Goal: Task Accomplishment & Management: Complete application form

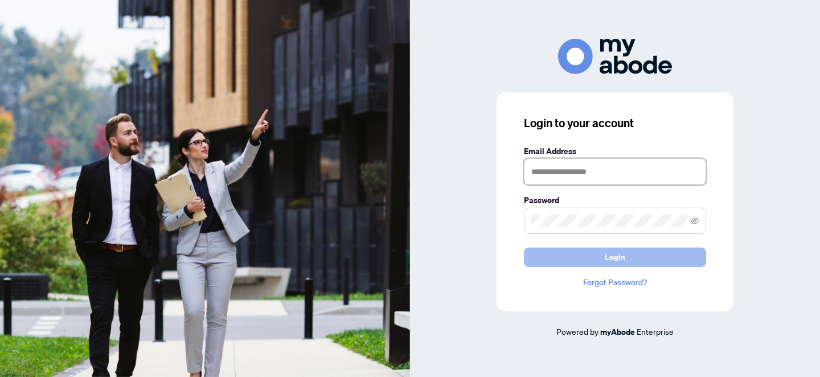
type input "**********"
click at [616, 254] on span "Login" at bounding box center [615, 257] width 21 height 18
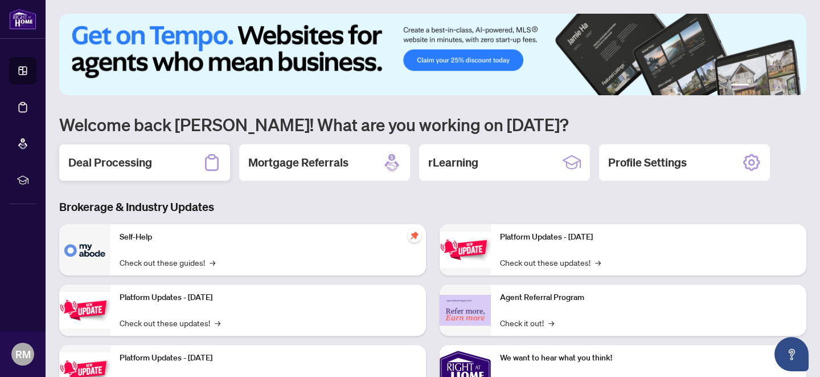
click at [121, 163] on h2 "Deal Processing" at bounding box center [110, 162] width 84 height 16
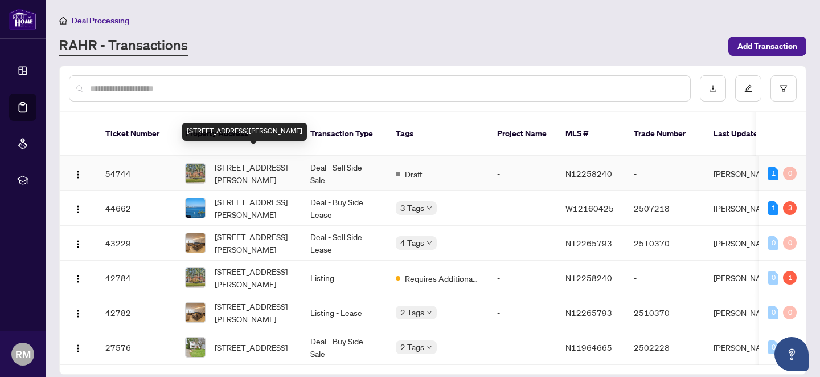
click at [251, 161] on span "[STREET_ADDRESS][PERSON_NAME]" at bounding box center [253, 173] width 77 height 25
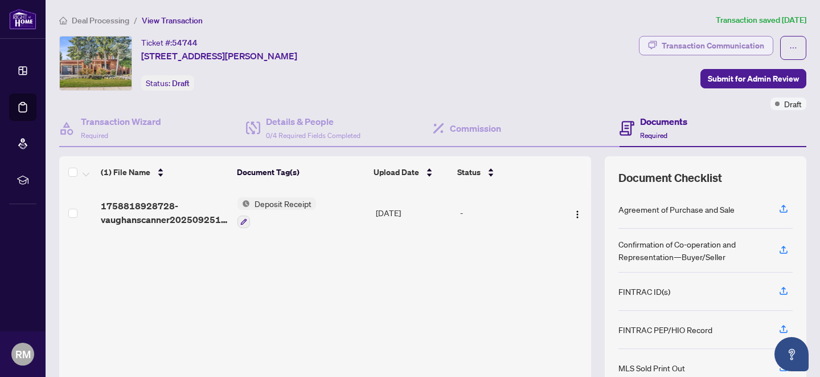
click at [687, 45] on div "Transaction Communication" at bounding box center [713, 45] width 103 height 18
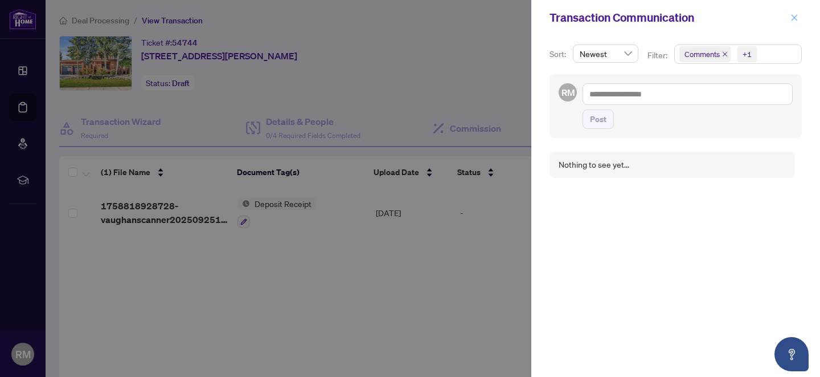
click at [796, 17] on icon "close" at bounding box center [795, 18] width 8 height 8
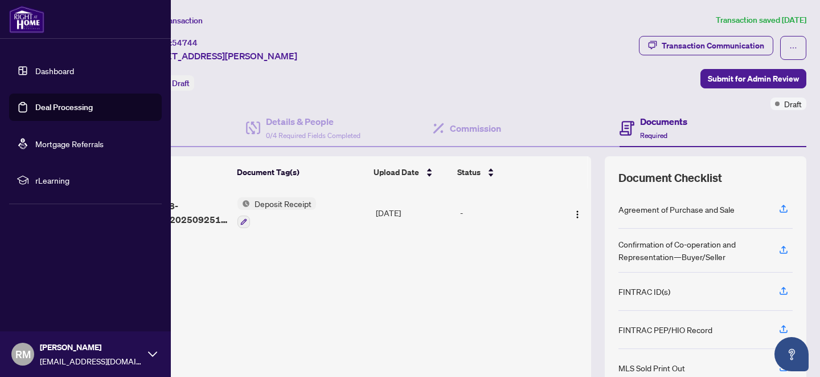
click at [56, 70] on link "Dashboard" at bounding box center [54, 71] width 39 height 10
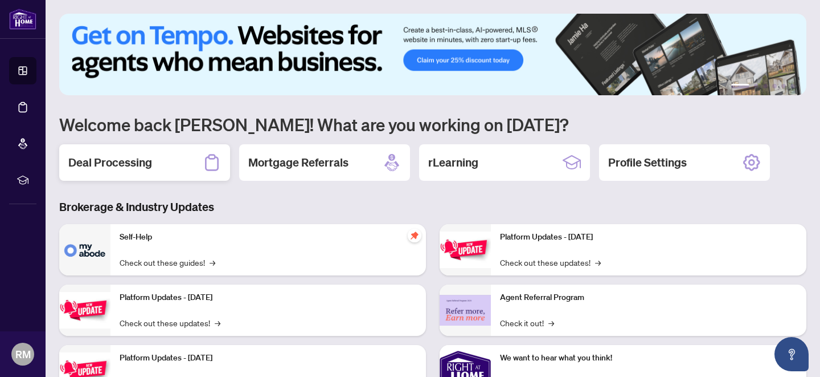
click at [124, 168] on h2 "Deal Processing" at bounding box center [110, 162] width 84 height 16
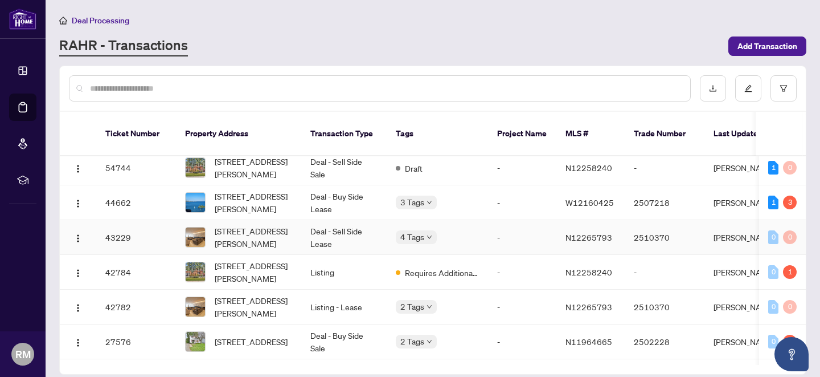
scroll to position [2, 0]
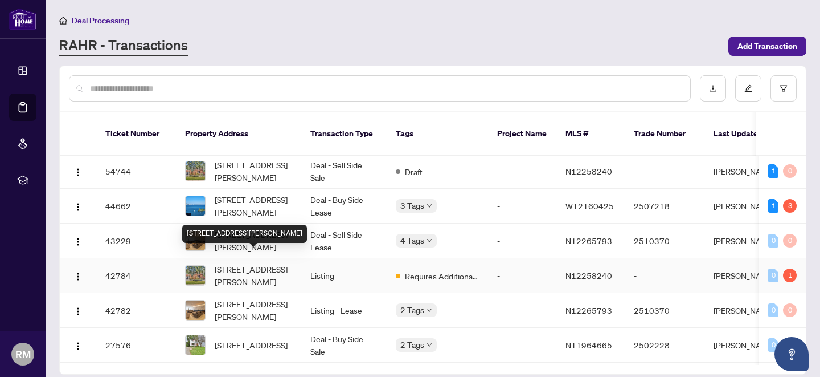
click at [252, 263] on span "373 Firglen Rdge, Vaughan, Ontario L4L 1N6, Canada" at bounding box center [253, 275] width 77 height 25
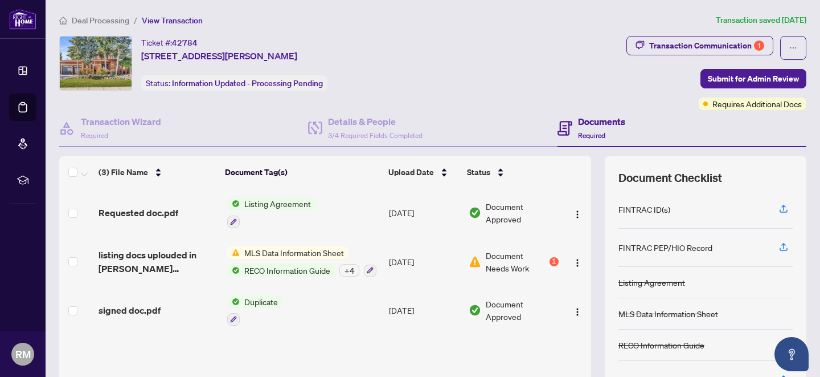
click at [268, 203] on span "Listing Agreement" at bounding box center [278, 203] width 76 height 13
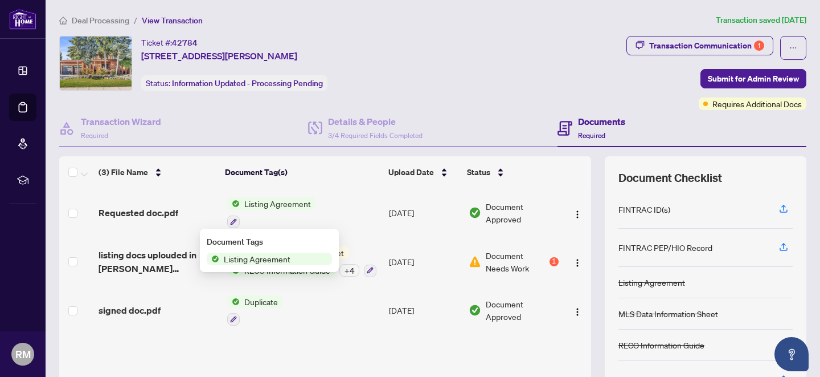
click at [251, 259] on span "Listing Agreement" at bounding box center [257, 258] width 76 height 13
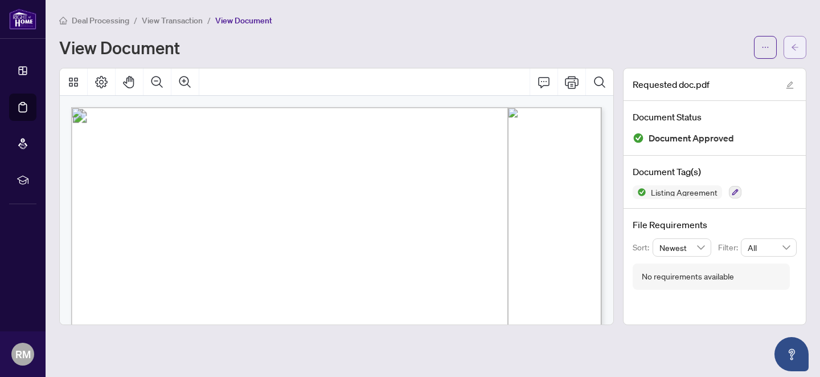
click at [798, 42] on span "button" at bounding box center [795, 47] width 8 height 18
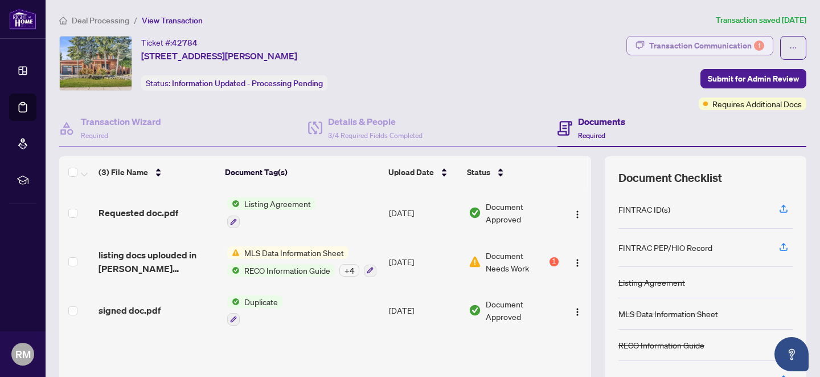
click at [726, 46] on div "Transaction Communication 1" at bounding box center [707, 45] width 115 height 18
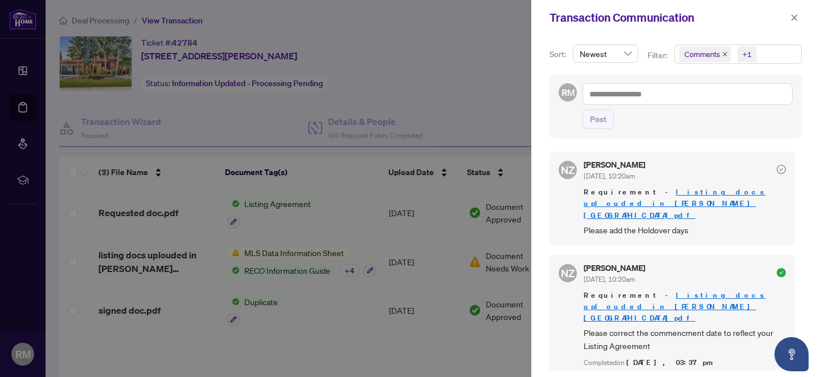
click at [454, 42] on div at bounding box center [410, 188] width 820 height 377
click at [793, 17] on icon "close" at bounding box center [795, 18] width 8 height 8
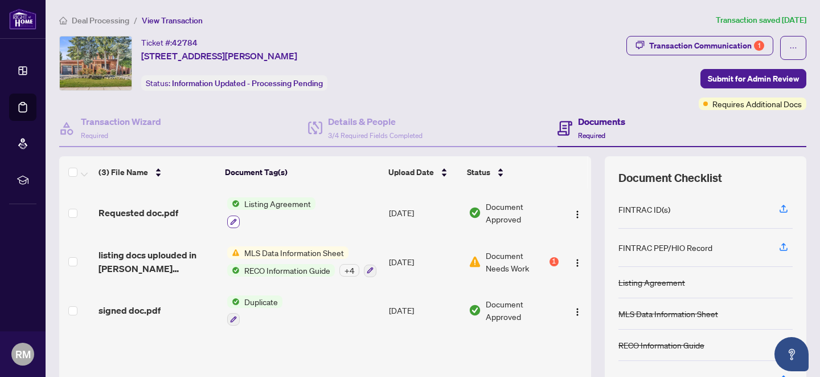
click at [232, 218] on icon "button" at bounding box center [233, 221] width 7 height 7
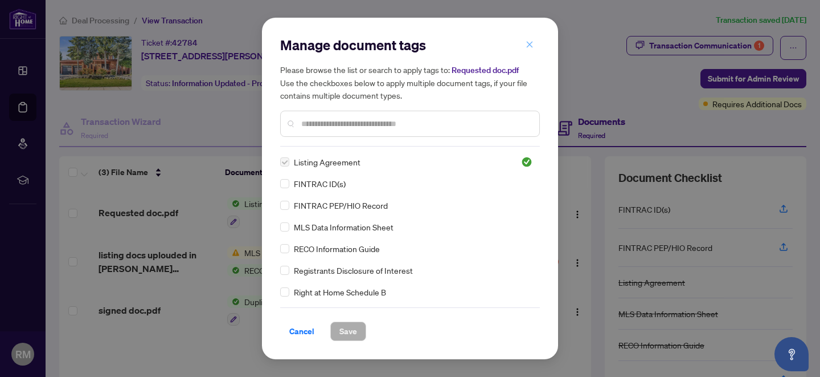
click at [531, 43] on icon "close" at bounding box center [530, 44] width 6 height 6
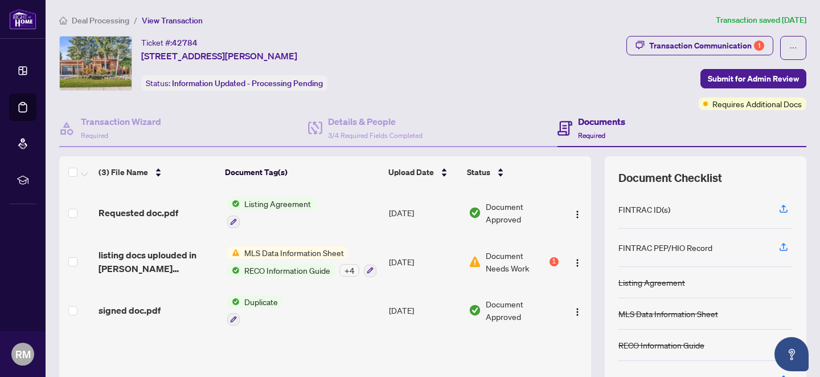
click at [305, 251] on span "MLS Data Information Sheet" at bounding box center [294, 252] width 109 height 13
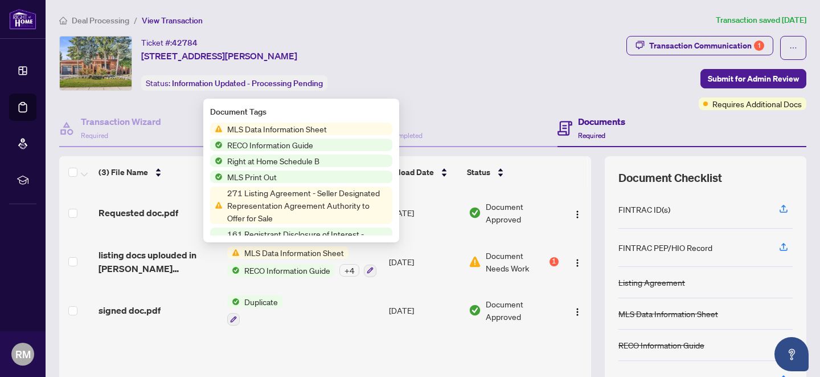
click at [259, 128] on span "MLS Data Information Sheet" at bounding box center [277, 129] width 109 height 13
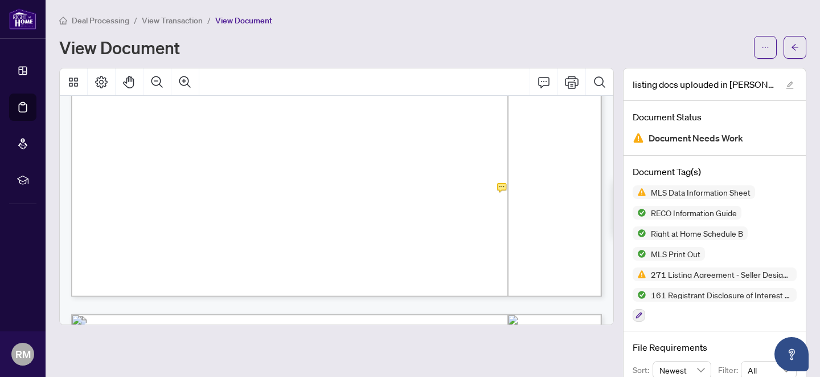
scroll to position [5419, 0]
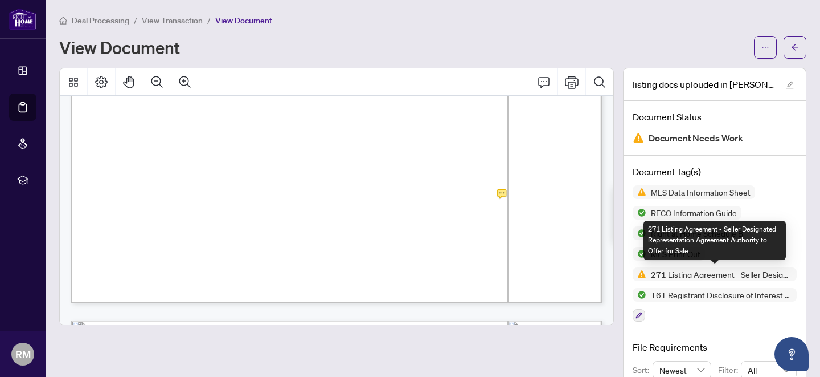
click at [669, 273] on span "271 Listing Agreement - Seller Designated Representation Agreement Authority to…" at bounding box center [722, 274] width 150 height 8
click at [643, 275] on img at bounding box center [640, 274] width 14 height 14
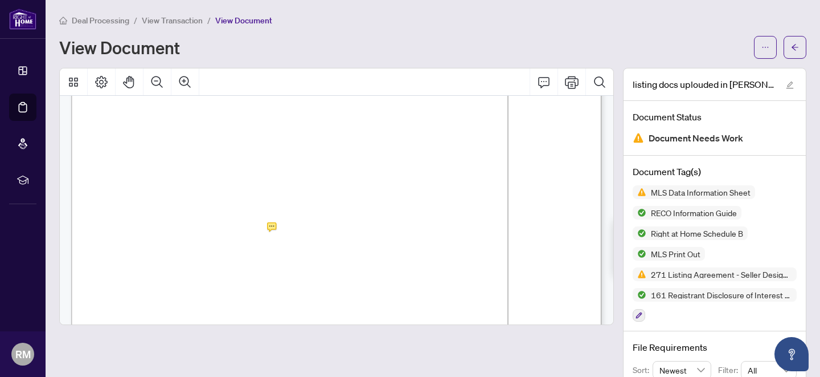
scroll to position [1550, 0]
click at [795, 50] on icon "arrow-left" at bounding box center [795, 47] width 7 height 6
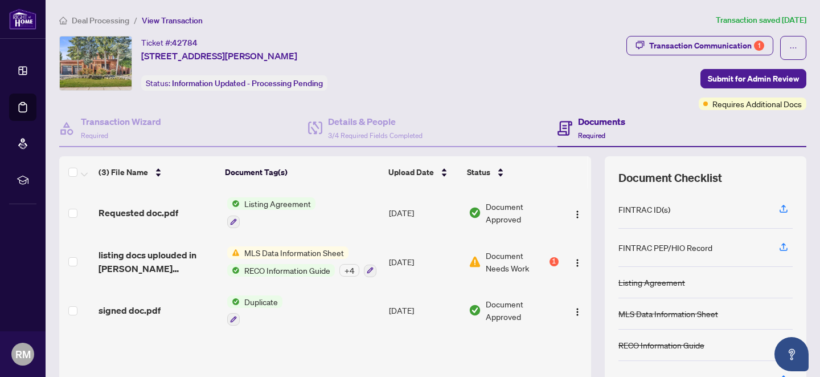
click at [251, 200] on span "Listing Agreement" at bounding box center [278, 203] width 76 height 13
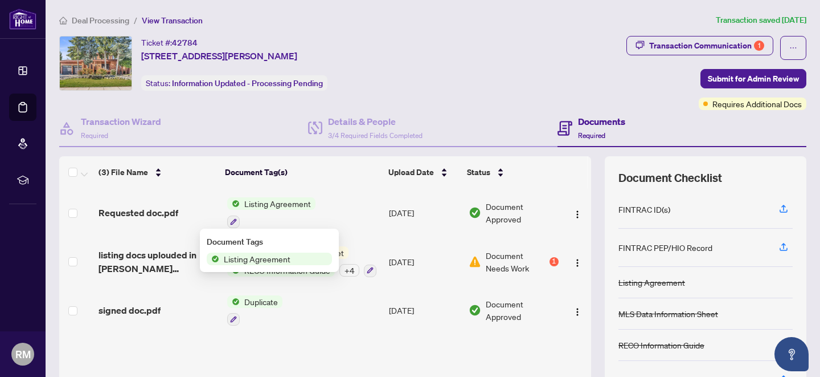
click at [244, 259] on span "Listing Agreement" at bounding box center [257, 258] width 76 height 13
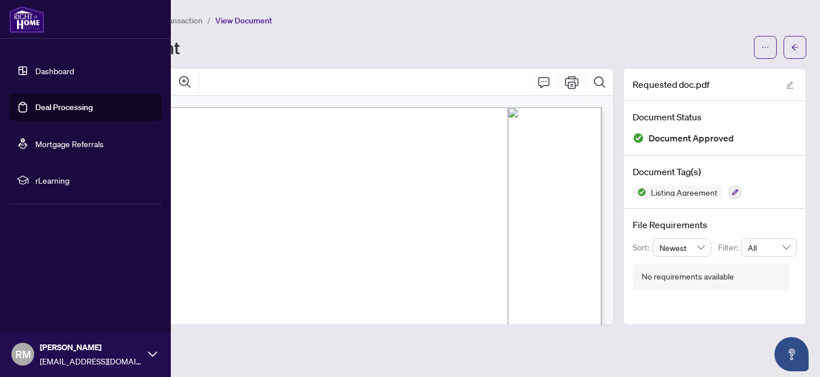
click at [55, 72] on link "Dashboard" at bounding box center [54, 71] width 39 height 10
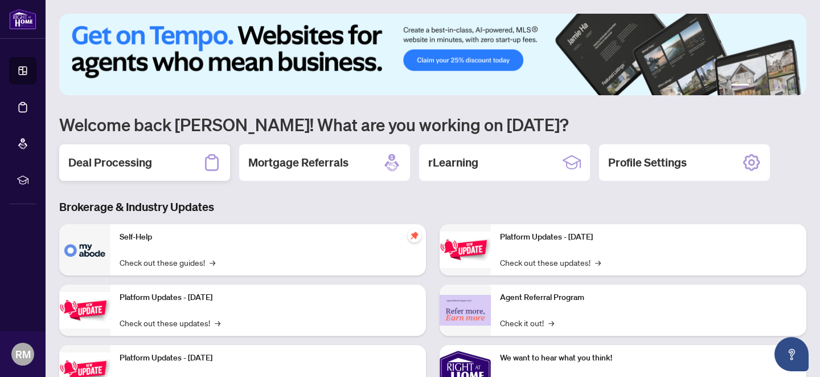
click at [137, 163] on h2 "Deal Processing" at bounding box center [110, 162] width 84 height 16
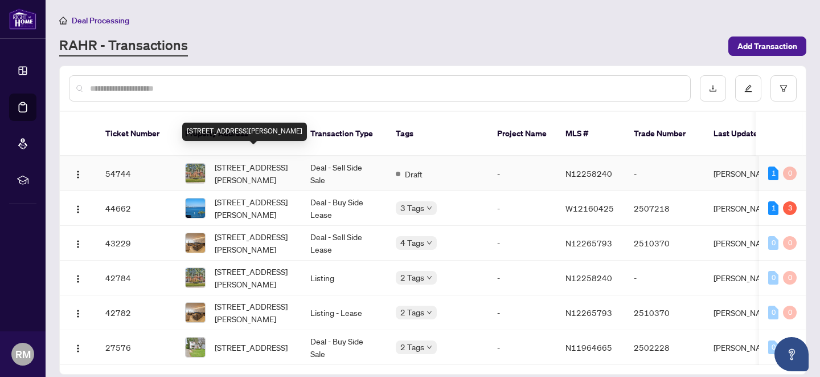
click at [251, 161] on span "373 Firglen Rdge, Vaughan, Ontario L4L 1N6, Canada" at bounding box center [253, 173] width 77 height 25
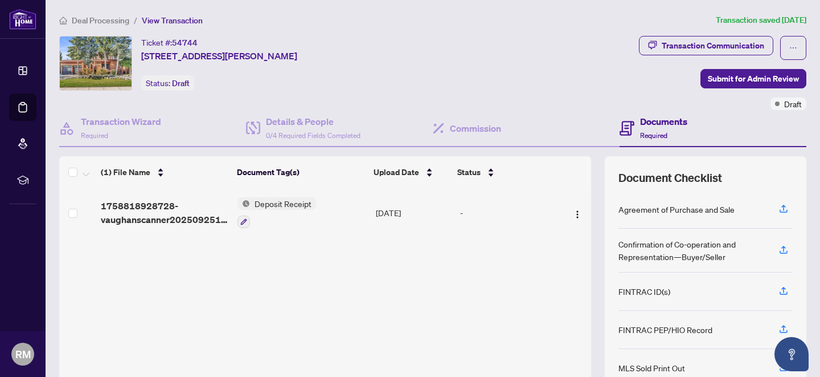
scroll to position [100, 0]
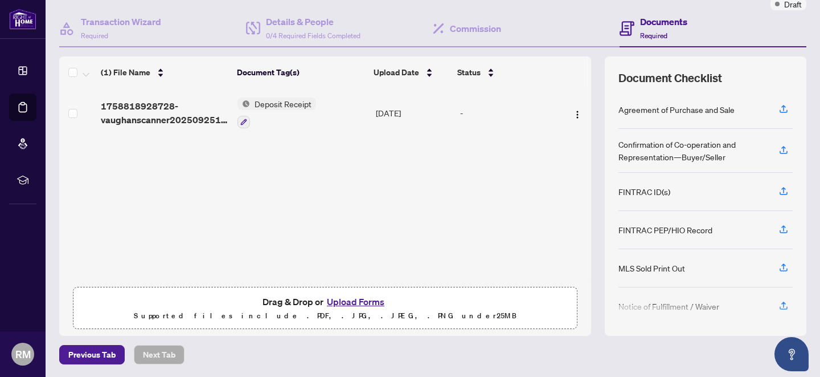
click at [344, 303] on button "Upload Forms" at bounding box center [356, 301] width 64 height 15
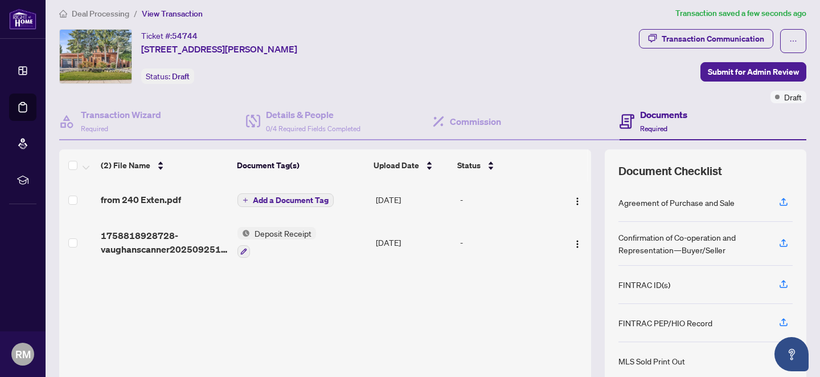
scroll to position [0, 0]
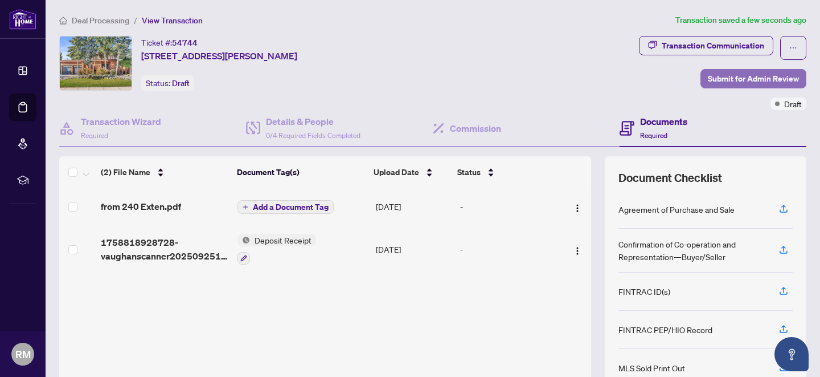
click at [749, 77] on span "Submit for Admin Review" at bounding box center [753, 79] width 91 height 18
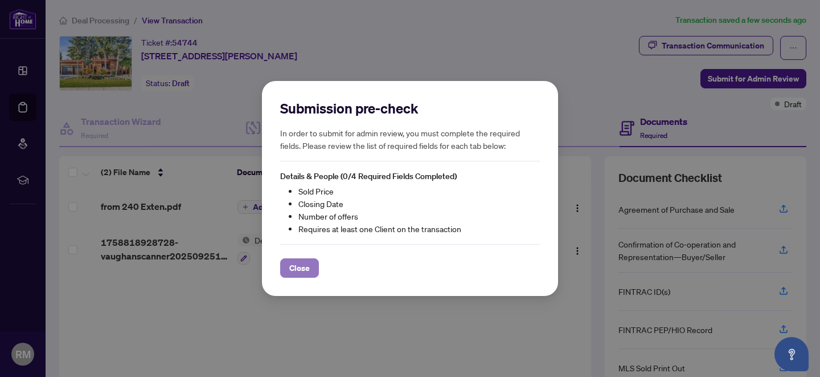
click at [304, 272] on span "Close" at bounding box center [299, 268] width 21 height 18
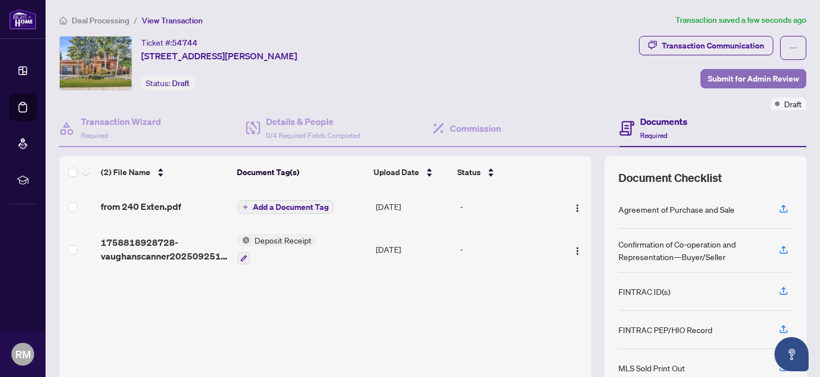
click at [745, 80] on span "Submit for Admin Review" at bounding box center [753, 79] width 91 height 18
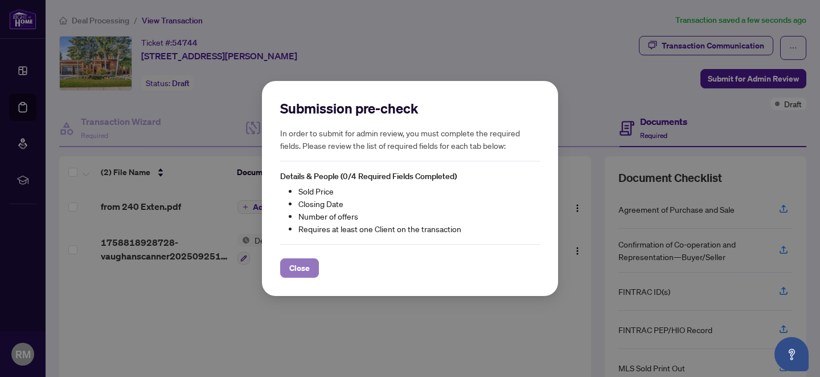
click at [298, 266] on span "Close" at bounding box center [299, 268] width 21 height 18
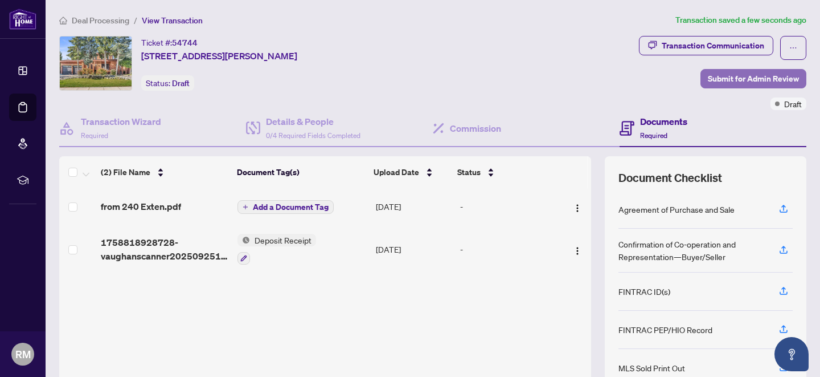
click at [746, 80] on span "Submit for Admin Review" at bounding box center [753, 79] width 91 height 18
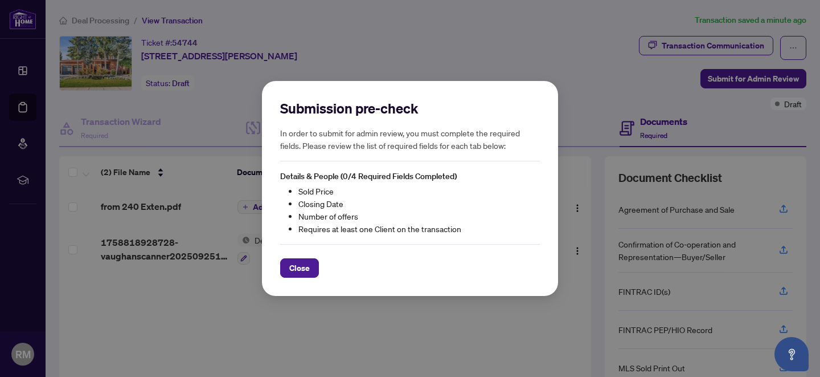
click at [574, 52] on div "Submission pre-check In order to submit for admin review, you must complete the…" at bounding box center [410, 188] width 820 height 377
click at [307, 264] on span "Close" at bounding box center [299, 268] width 21 height 18
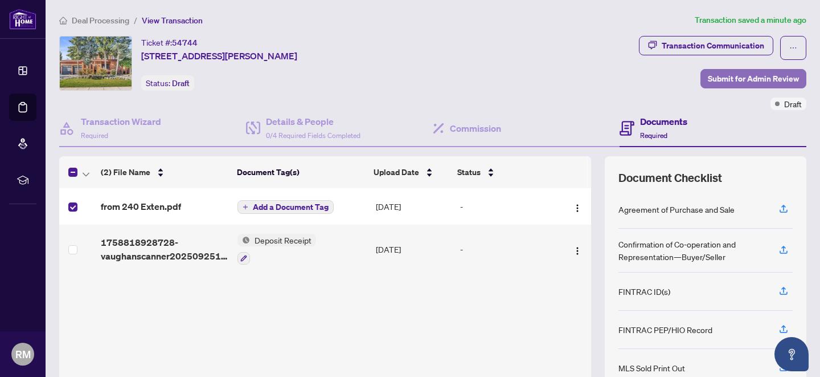
click at [738, 76] on span "Submit for Admin Review" at bounding box center [753, 79] width 91 height 18
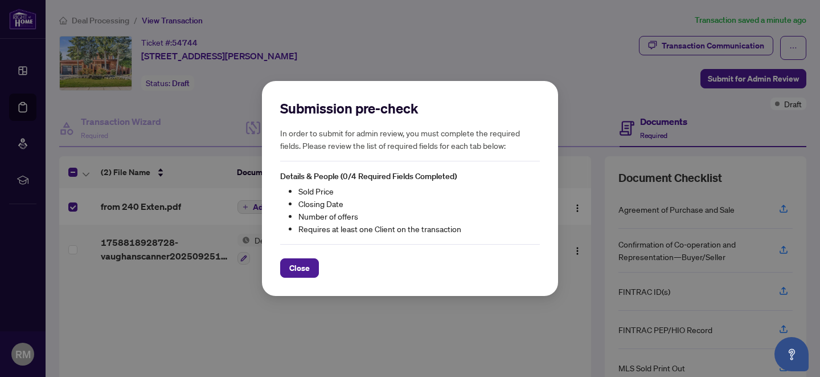
click at [546, 67] on div "Submission pre-check In order to submit for admin review, you must complete the…" at bounding box center [410, 188] width 820 height 377
click at [304, 266] on span "Close" at bounding box center [299, 268] width 21 height 18
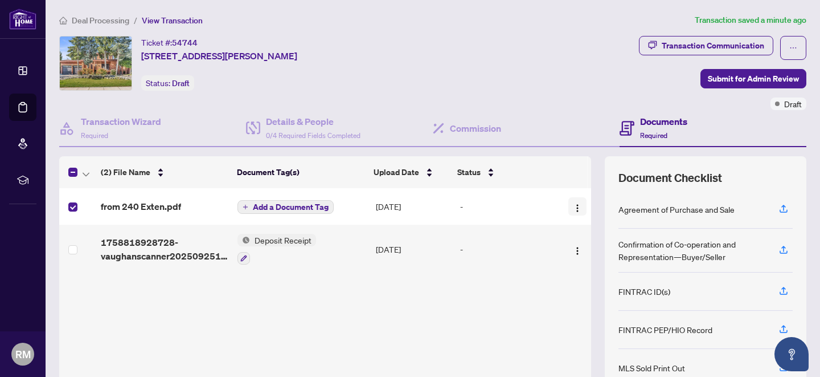
click at [574, 209] on img "button" at bounding box center [577, 207] width 9 height 9
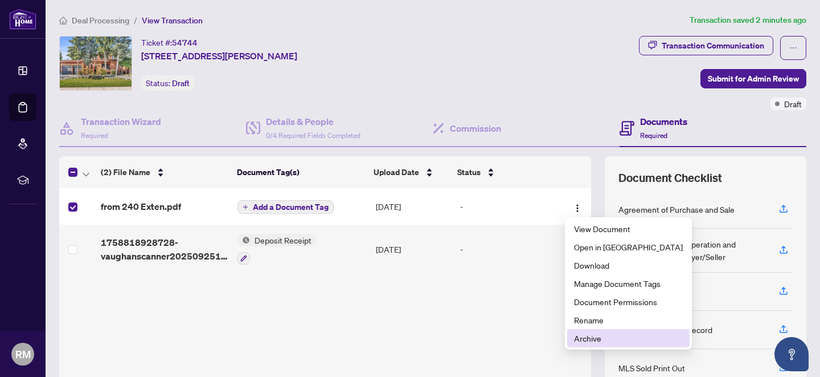
click at [586, 339] on span "Archive" at bounding box center [628, 338] width 109 height 13
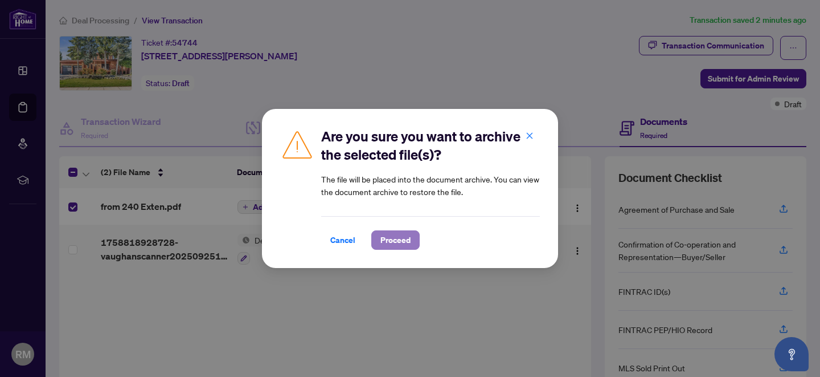
click at [399, 239] on span "Proceed" at bounding box center [396, 240] width 30 height 18
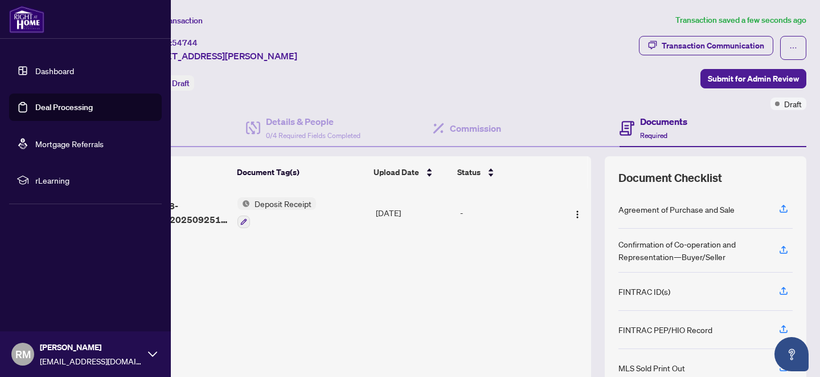
click at [39, 70] on link "Dashboard" at bounding box center [54, 71] width 39 height 10
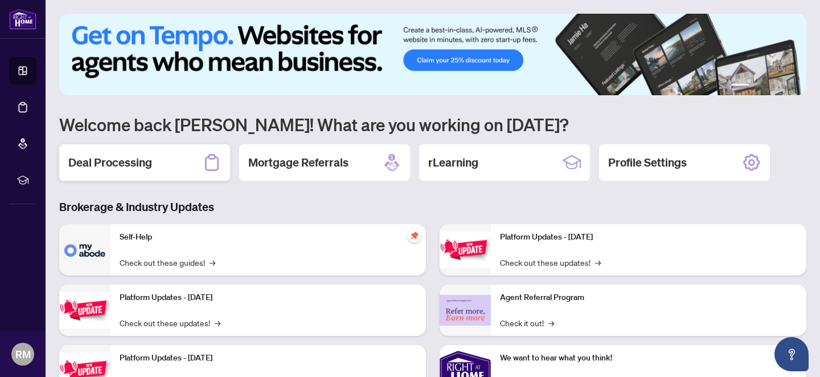
click at [112, 163] on h2 "Deal Processing" at bounding box center [110, 162] width 84 height 16
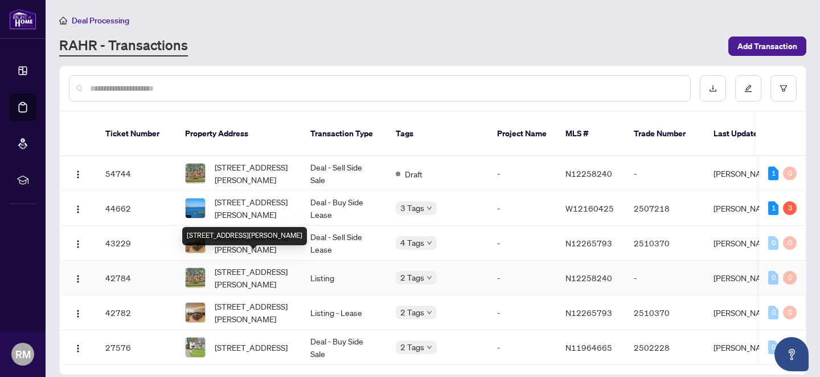
click at [256, 265] on span "373 Firglen Rdge, Vaughan, Ontario L4L 1N6, Canada" at bounding box center [253, 277] width 77 height 25
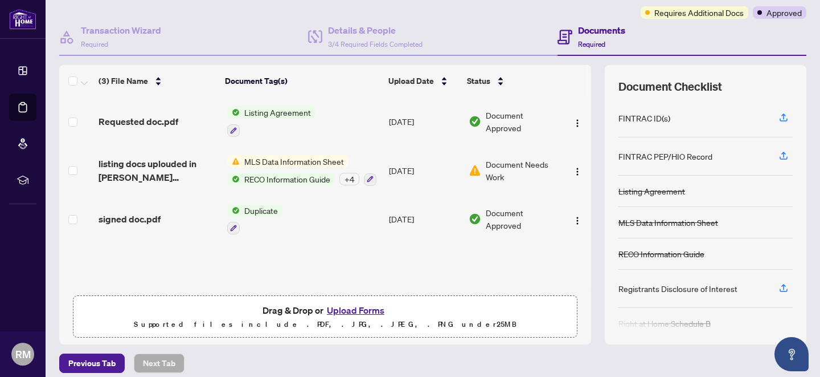
scroll to position [100, 0]
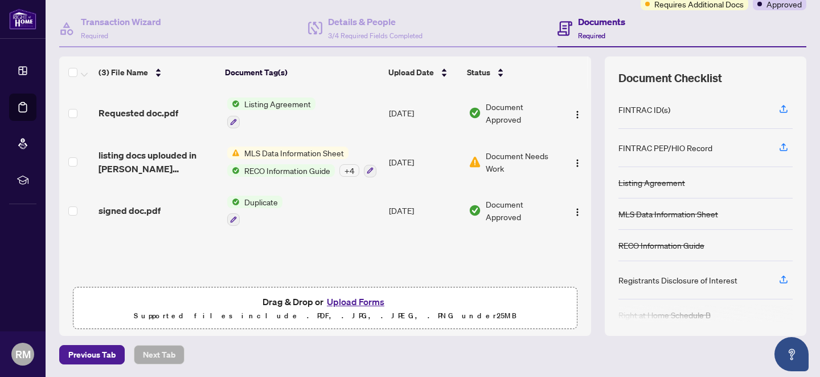
click at [364, 301] on button "Upload Forms" at bounding box center [356, 301] width 64 height 15
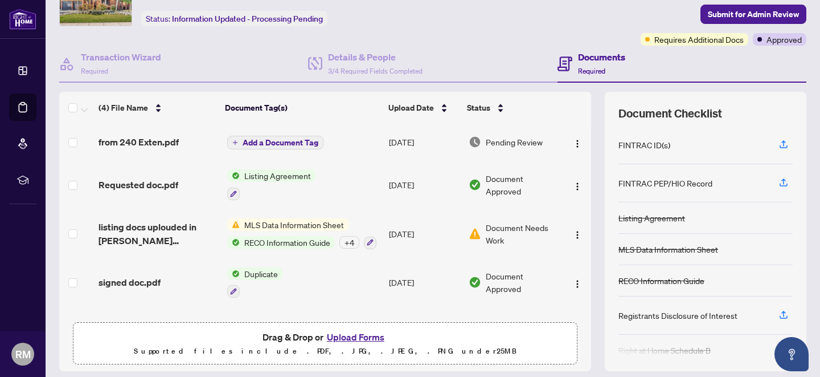
scroll to position [0, 0]
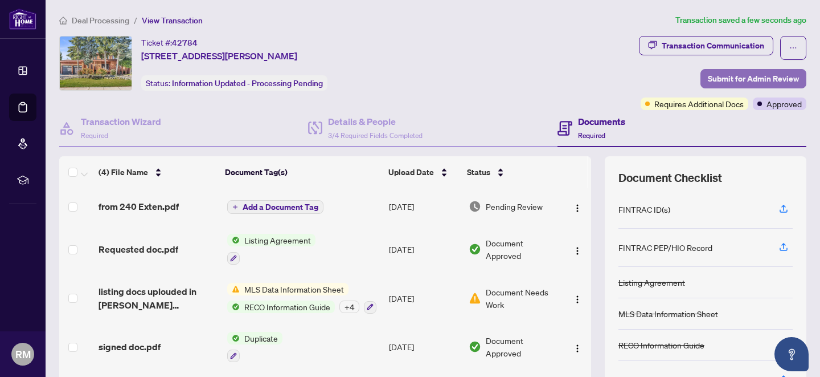
click at [753, 79] on span "Submit for Admin Review" at bounding box center [753, 79] width 91 height 18
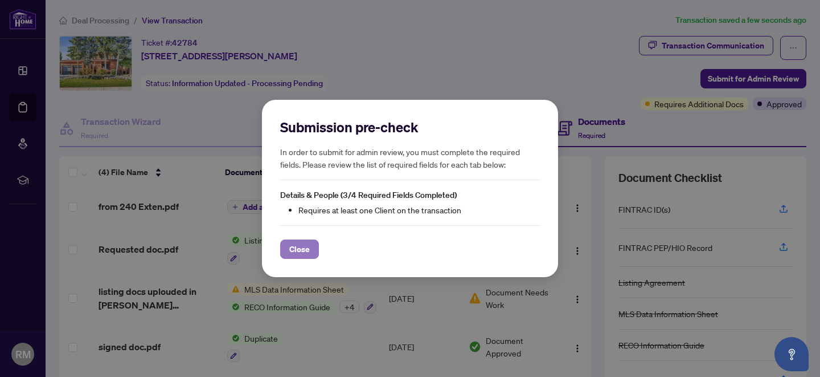
click at [304, 247] on span "Close" at bounding box center [299, 249] width 21 height 18
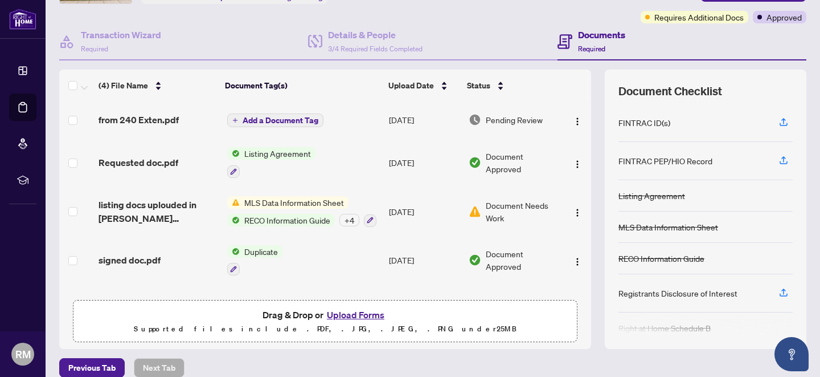
scroll to position [100, 0]
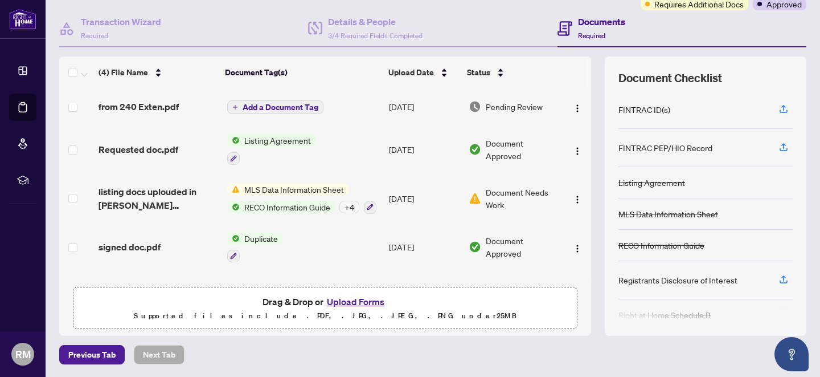
click at [283, 107] on span "Add a Document Tag" at bounding box center [281, 107] width 76 height 8
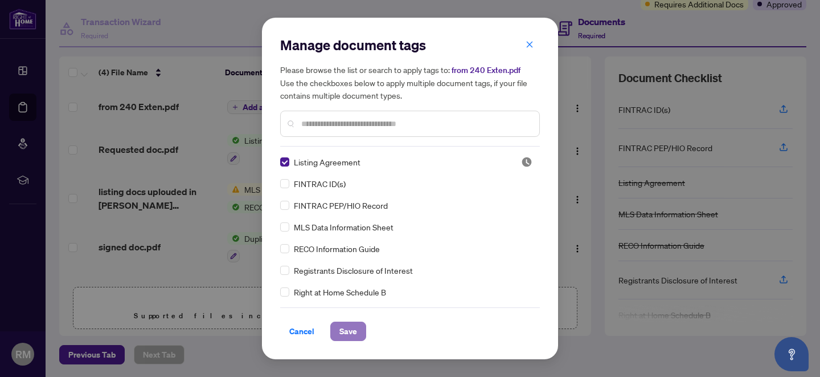
click at [355, 333] on span "Save" at bounding box center [349, 331] width 18 height 18
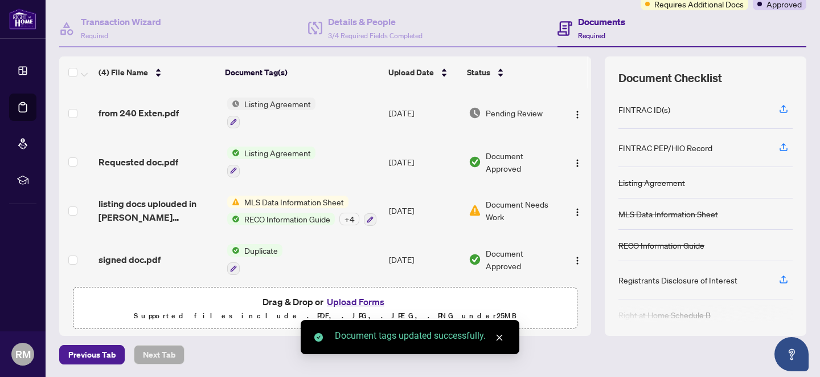
scroll to position [0, 0]
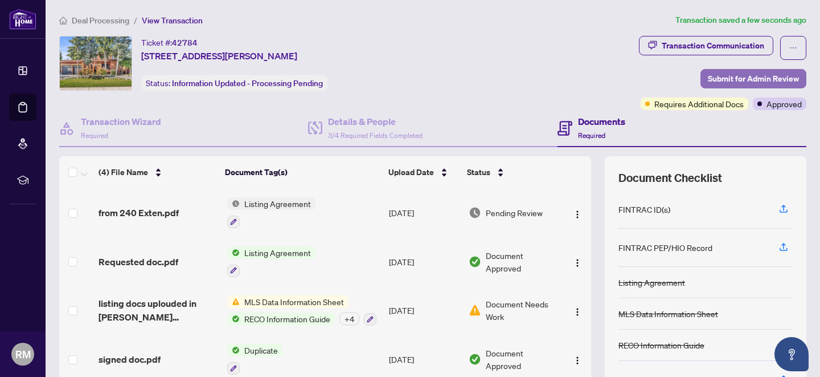
click at [752, 77] on span "Submit for Admin Review" at bounding box center [753, 79] width 91 height 18
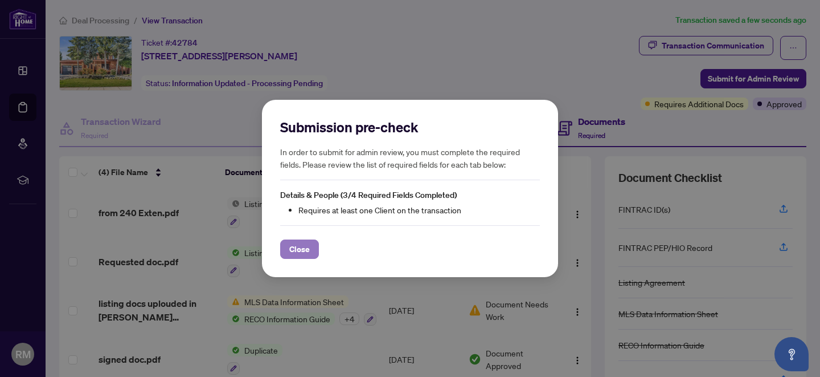
click at [299, 250] on span "Close" at bounding box center [299, 249] width 21 height 18
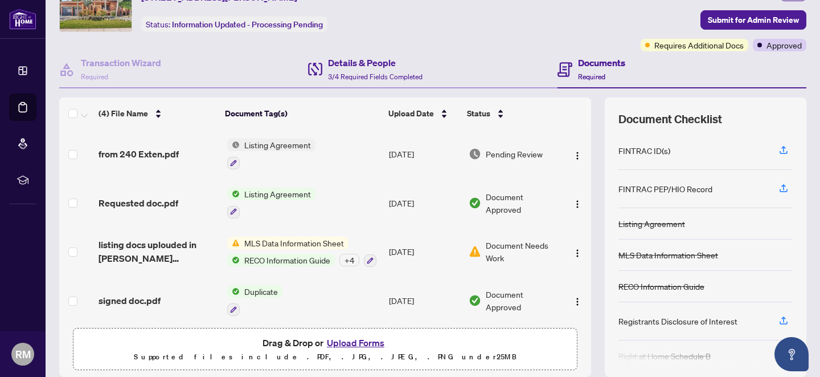
scroll to position [100, 0]
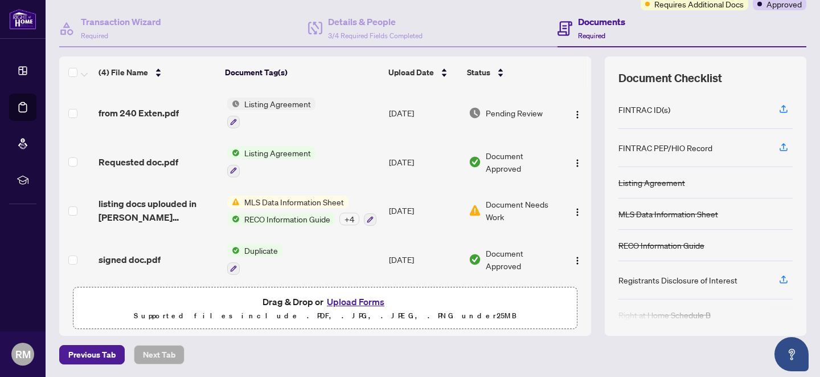
click at [356, 299] on button "Upload Forms" at bounding box center [356, 301] width 64 height 15
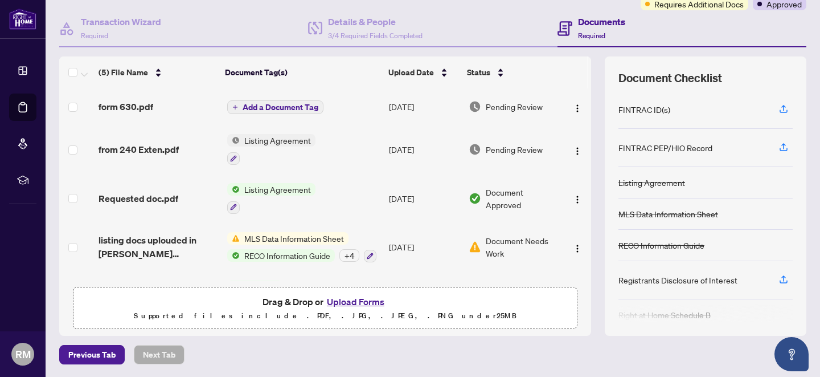
click at [281, 104] on span "Add a Document Tag" at bounding box center [281, 107] width 76 height 8
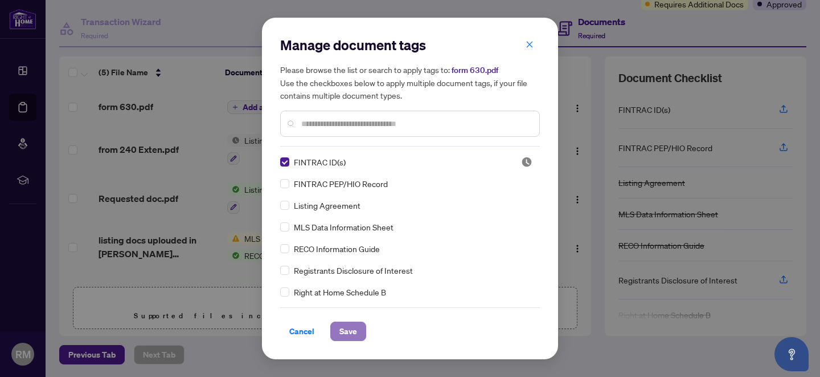
click at [350, 330] on span "Save" at bounding box center [349, 331] width 18 height 18
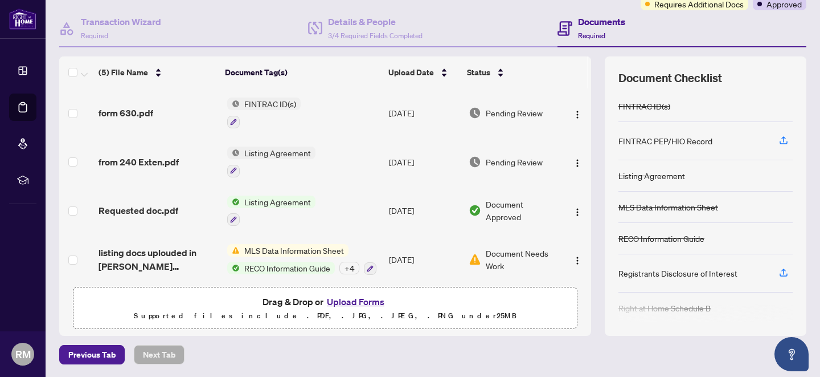
scroll to position [0, 0]
